Goal: Information Seeking & Learning: Learn about a topic

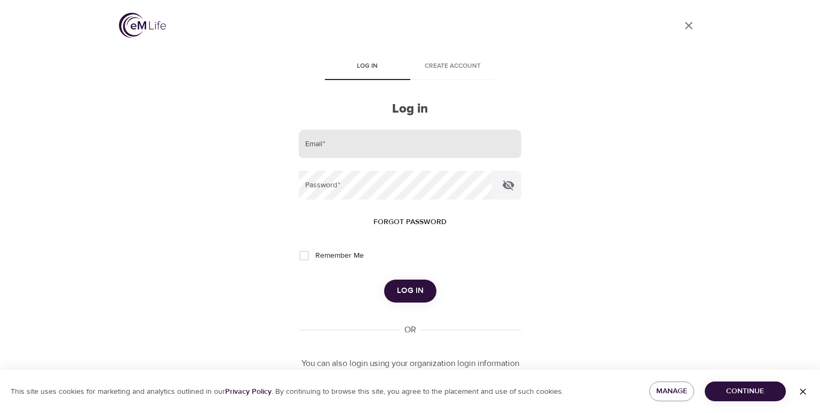
click at [404, 143] on input "email" at bounding box center [410, 144] width 222 height 29
type input "[PERSON_NAME][EMAIL_ADDRESS][PERSON_NAME][DOMAIN_NAME]"
click at [384, 280] on button "Log in" at bounding box center [410, 291] width 52 height 22
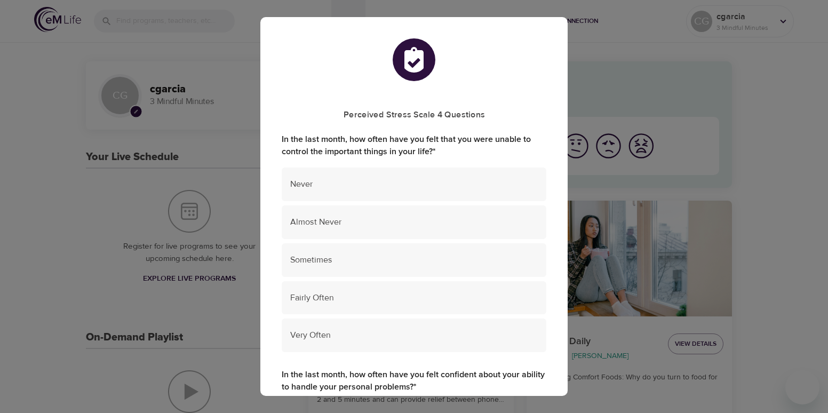
scroll to position [53, 0]
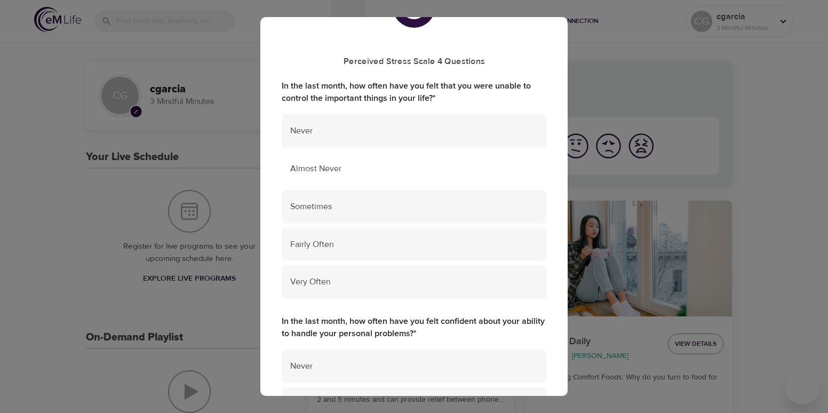
click at [338, 173] on span "Almost Never" at bounding box center [414, 169] width 248 height 12
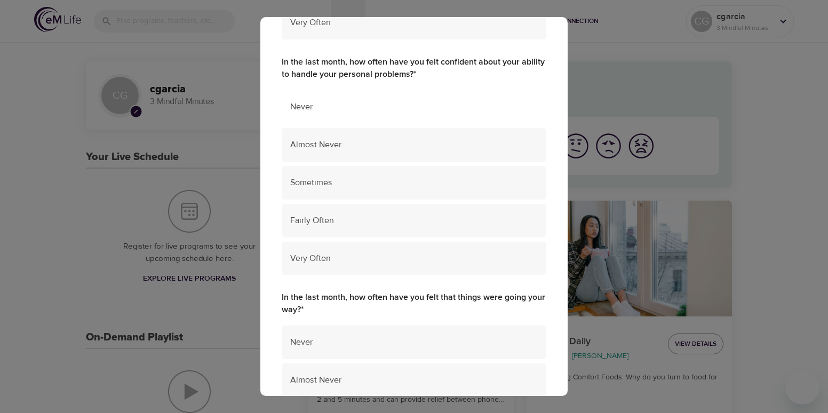
scroll to position [320, 0]
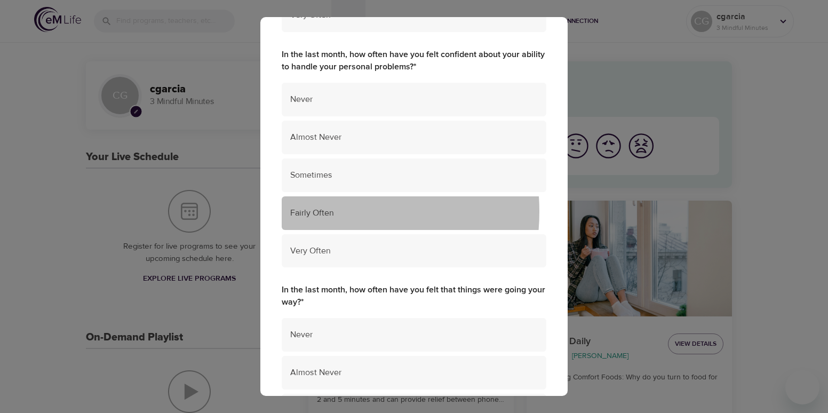
click at [320, 212] on span "Fairly Often" at bounding box center [414, 213] width 248 height 12
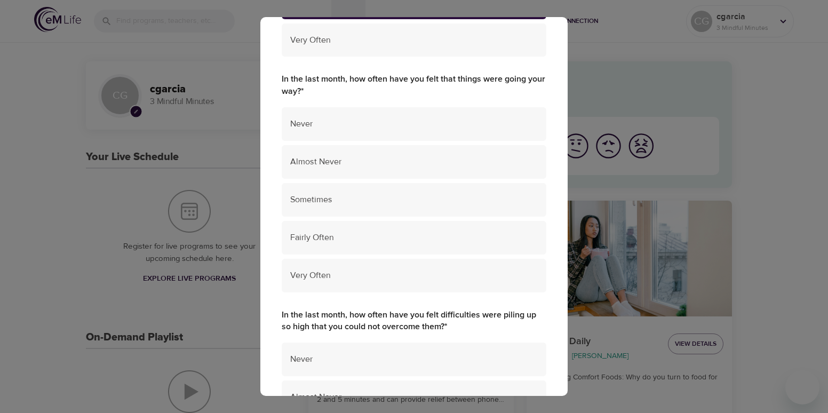
scroll to position [534, 0]
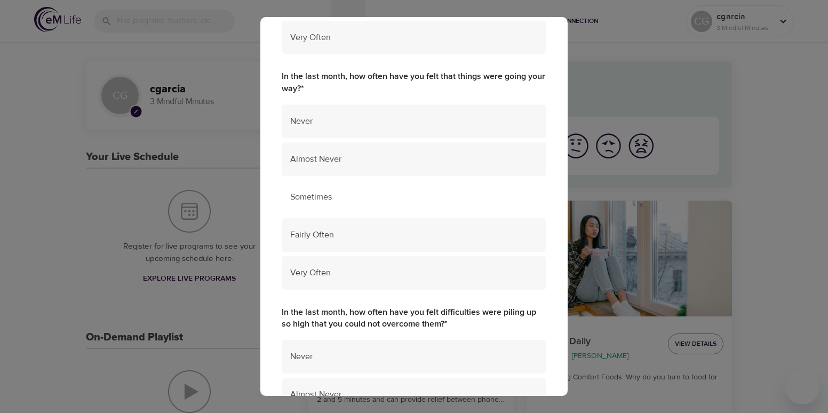
click at [337, 195] on span "Sometimes" at bounding box center [414, 197] width 248 height 12
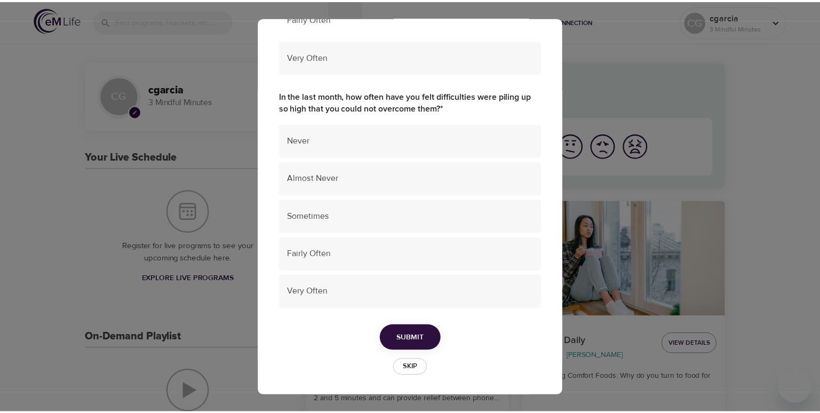
scroll to position [751, 0]
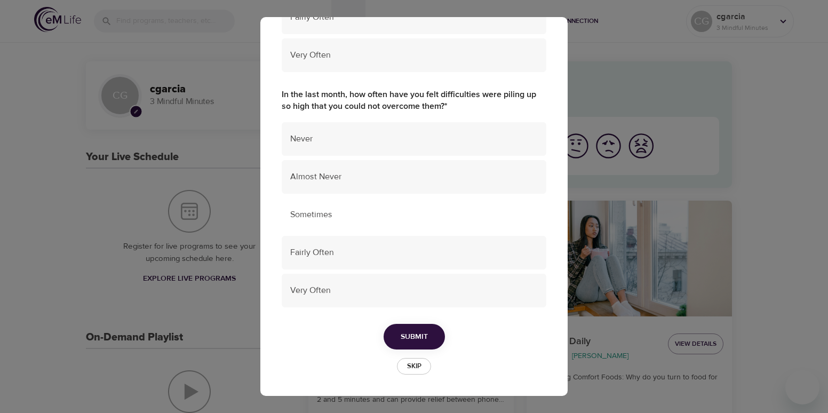
click at [368, 217] on span "Sometimes" at bounding box center [414, 215] width 248 height 12
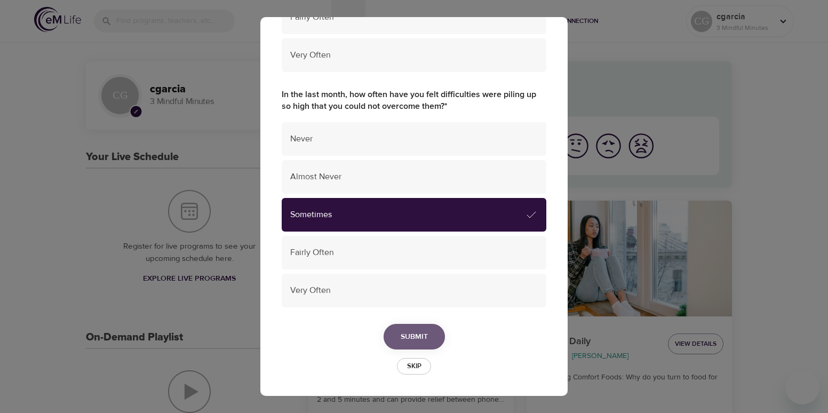
click at [420, 339] on span "Submit" at bounding box center [414, 336] width 27 height 13
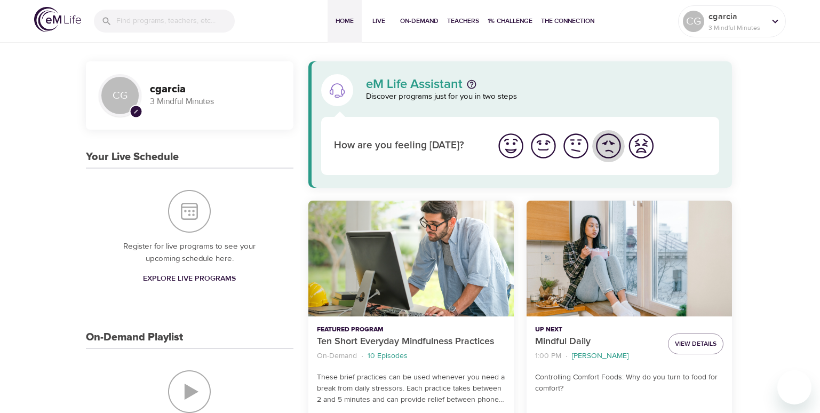
click at [610, 148] on img "I'm feeling bad" at bounding box center [608, 145] width 29 height 29
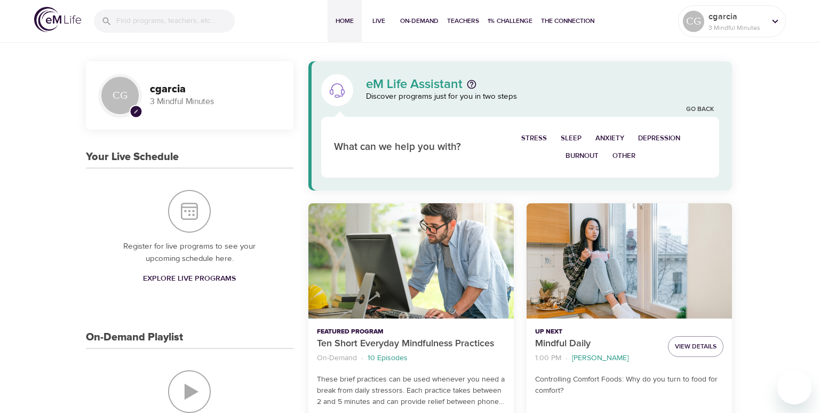
click at [535, 133] on span "Stress" at bounding box center [534, 138] width 26 height 12
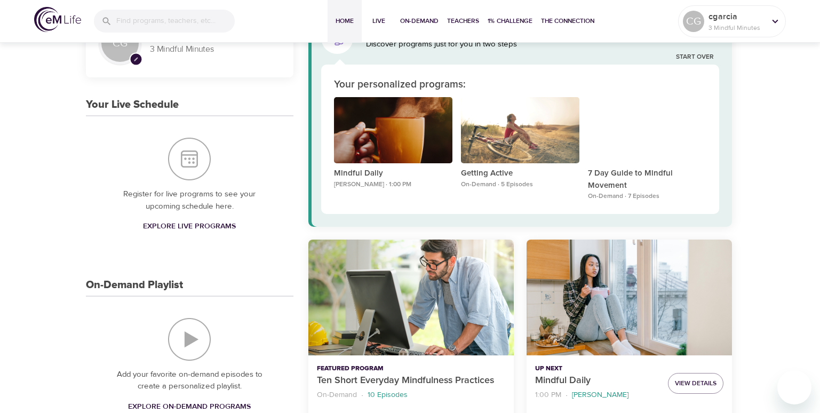
scroll to position [0, 0]
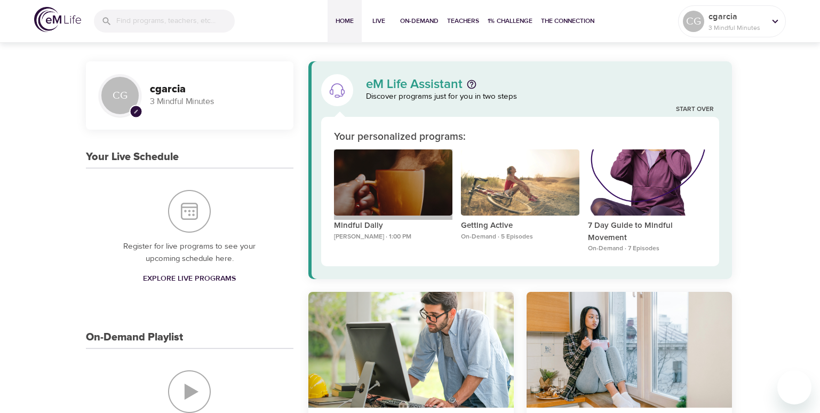
click at [371, 206] on div "Mindful Daily" at bounding box center [393, 182] width 118 height 67
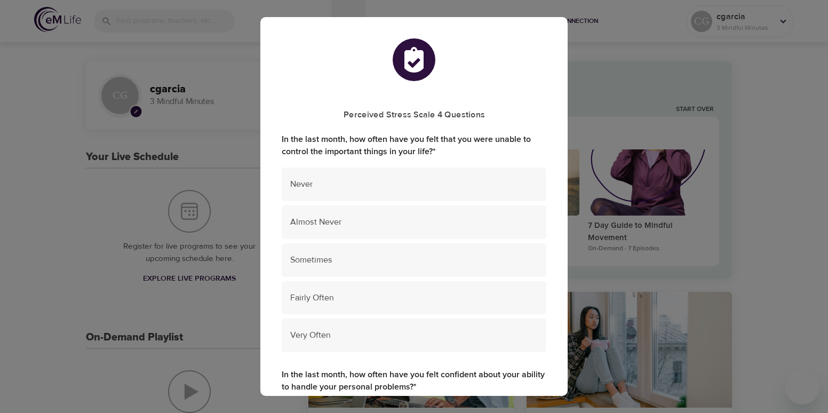
click at [780, 249] on div "Perceived Stress Scale 4 Questions In the last month, how often have you felt t…" at bounding box center [414, 206] width 828 height 413
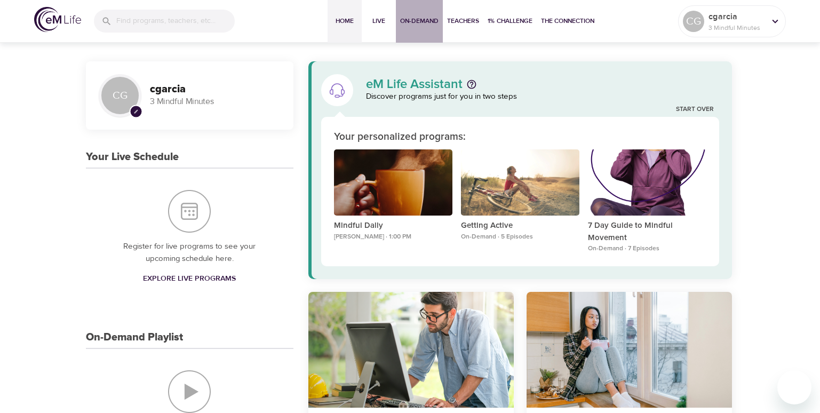
click at [419, 22] on span "On-Demand" at bounding box center [419, 20] width 38 height 11
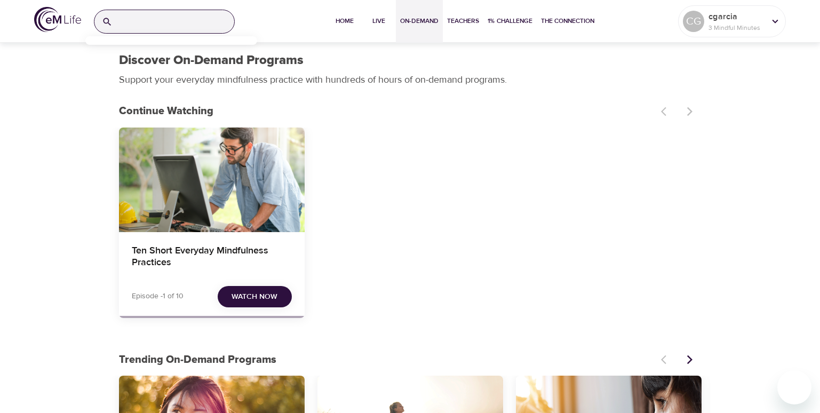
click at [196, 20] on input "search" at bounding box center [175, 21] width 117 height 23
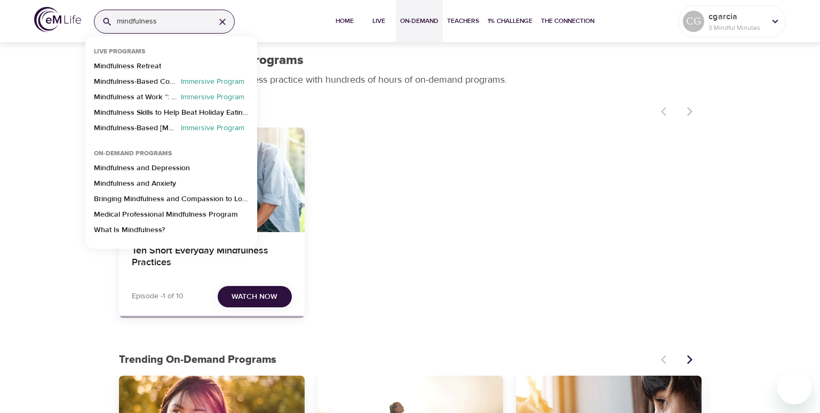
type input "mindfulness"
click at [148, 188] on p "Mindfulness and Anxiety" at bounding box center [135, 185] width 82 height 15
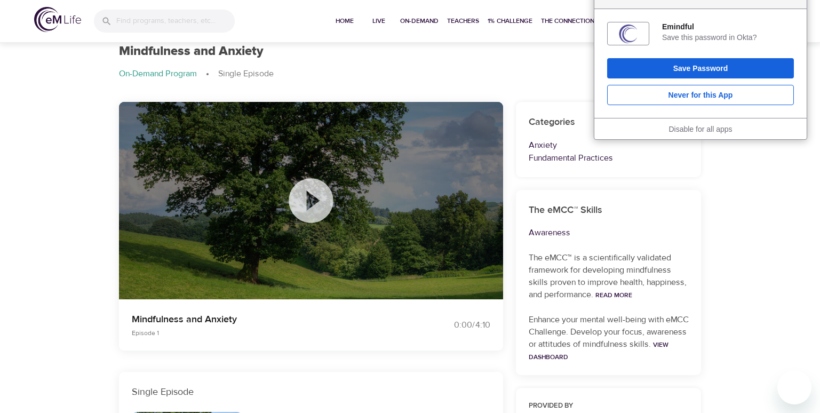
scroll to position [53, 0]
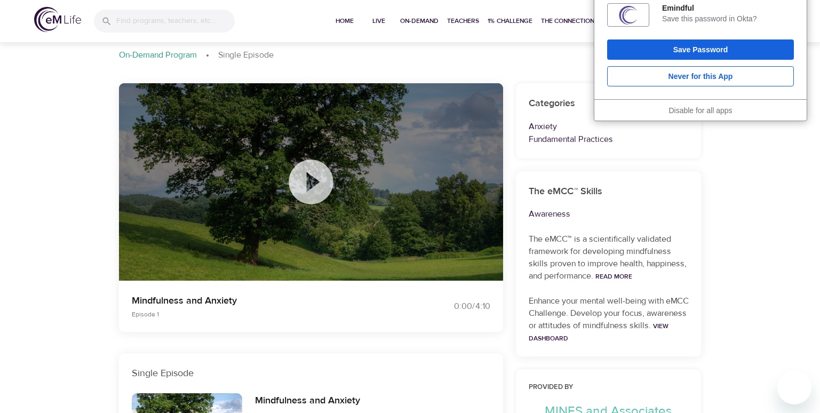
click at [313, 184] on icon at bounding box center [310, 181] width 53 height 53
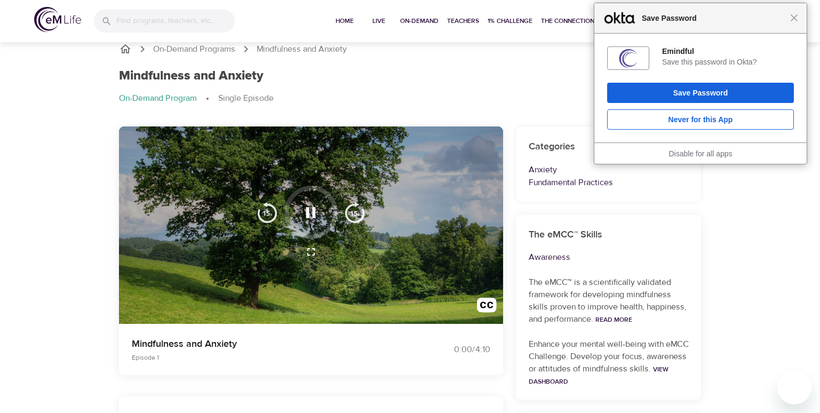
scroll to position [0, 0]
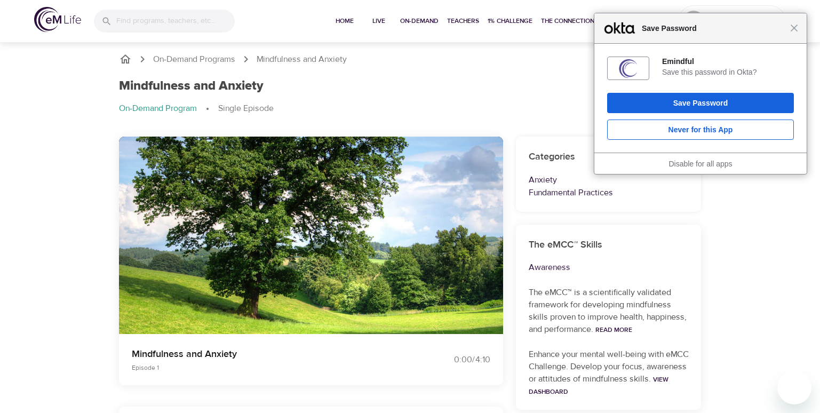
click at [794, 34] on div "Close Save Password" at bounding box center [700, 28] width 212 height 30
click at [795, 28] on span "Close" at bounding box center [794, 28] width 8 height 8
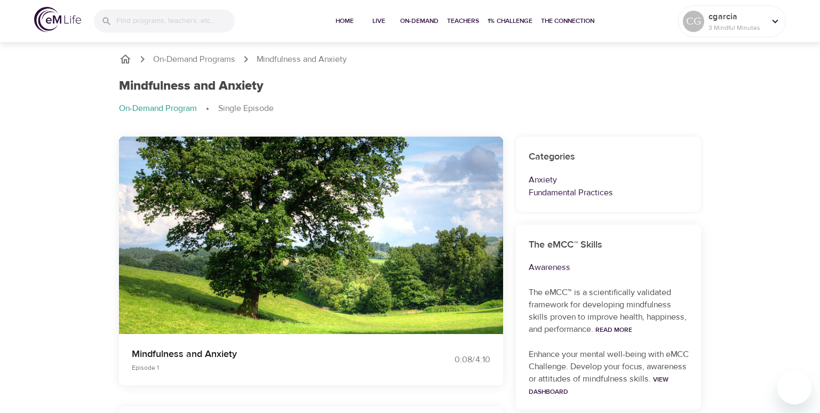
click at [311, 261] on icon "button" at bounding box center [311, 262] width 13 height 13
click at [311, 259] on icon "button" at bounding box center [311, 262] width 13 height 13
click at [376, 21] on span "Live" at bounding box center [379, 20] width 26 height 11
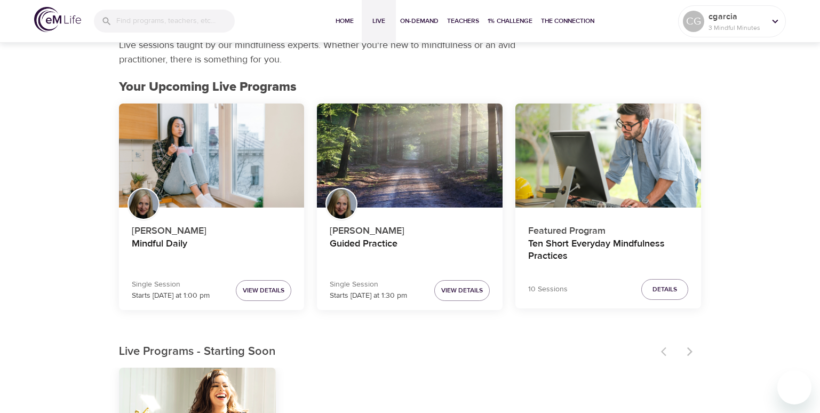
scroll to position [53, 0]
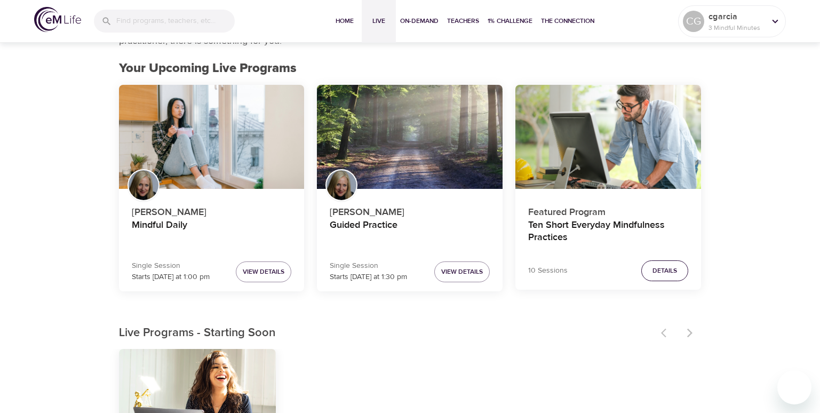
click at [659, 270] on span "Details" at bounding box center [664, 270] width 25 height 11
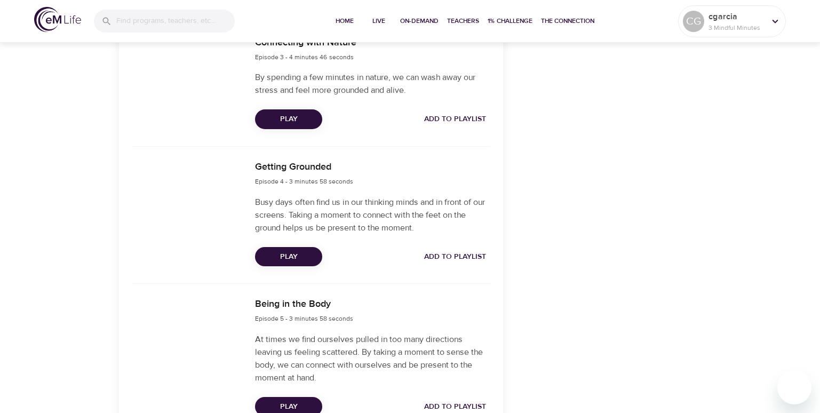
scroll to position [689, 0]
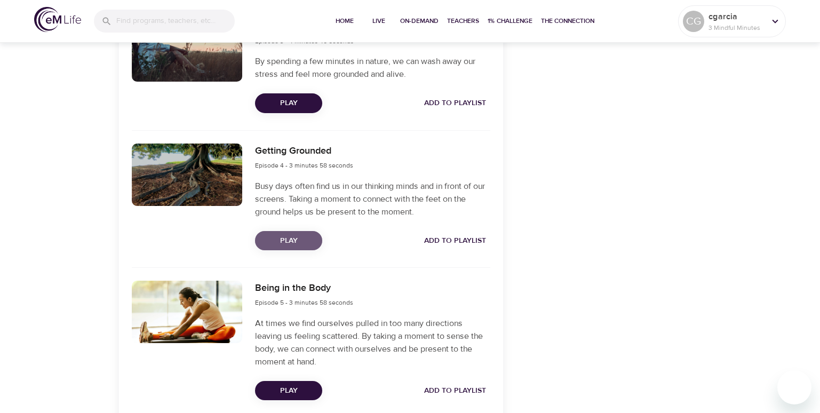
click at [297, 236] on span "Play" at bounding box center [289, 240] width 50 height 13
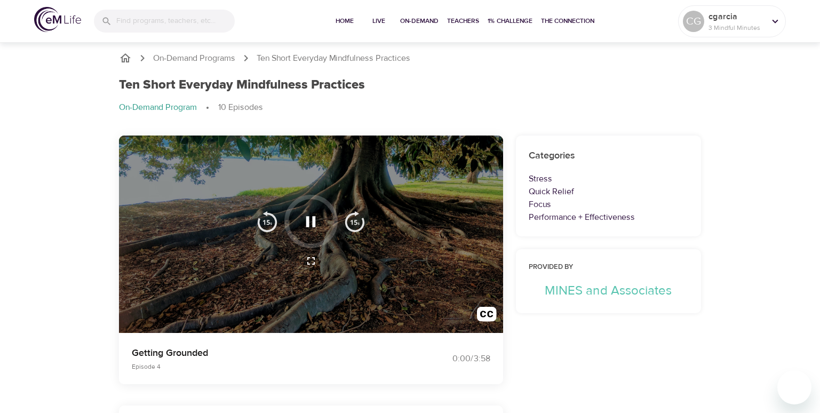
scroll to position [0, 0]
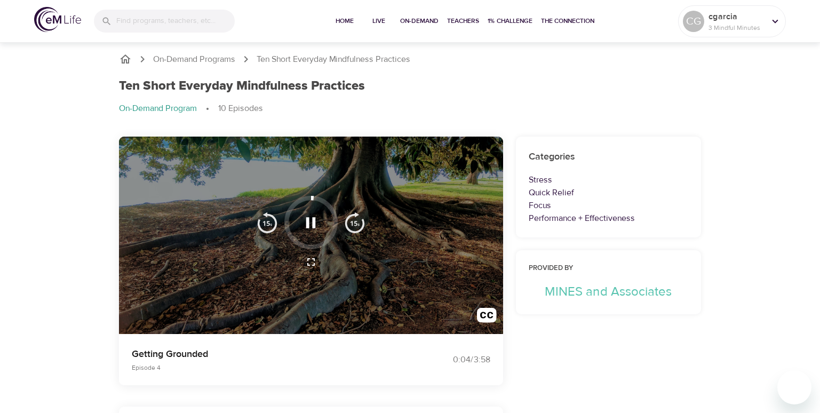
click at [313, 262] on icon "button" at bounding box center [311, 262] width 13 height 13
